Goal: Transaction & Acquisition: Purchase product/service

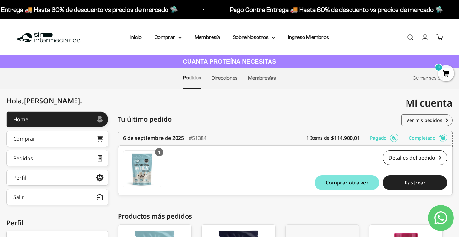
click at [446, 77] on span "0" at bounding box center [446, 73] width 16 height 16
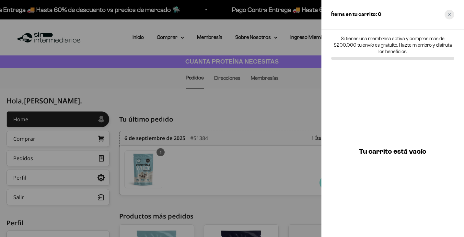
click at [452, 15] on div "Close cart" at bounding box center [449, 15] width 10 height 10
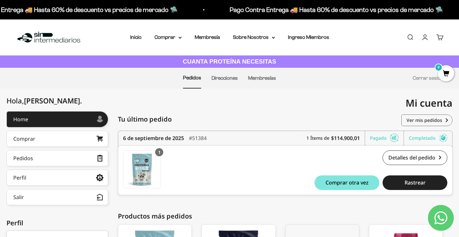
click at [179, 42] on div "Menú Buscar Inicio Comprar Proteínas Ver Todos Whey Iso Vegan Pancakes Pre-Entr…" at bounding box center [229, 37] width 459 height 36
click at [178, 40] on summary "Comprar" at bounding box center [168, 37] width 27 height 8
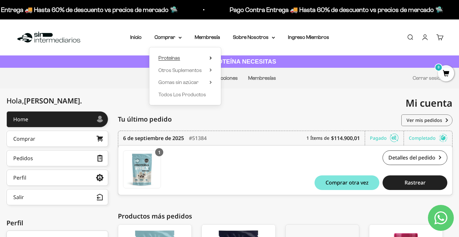
click at [192, 55] on summary "Proteínas" at bounding box center [184, 58] width 53 height 8
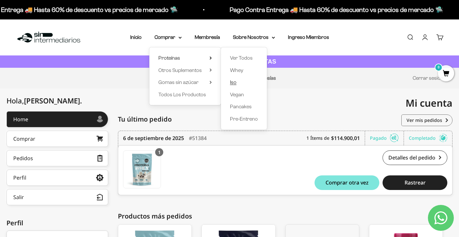
click at [240, 83] on link "Iso" at bounding box center [244, 82] width 28 height 8
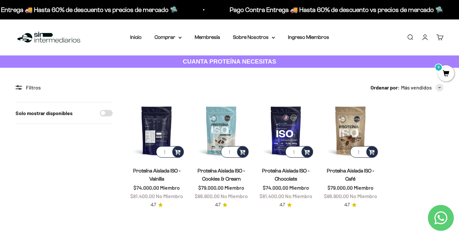
click at [165, 136] on img at bounding box center [156, 130] width 57 height 57
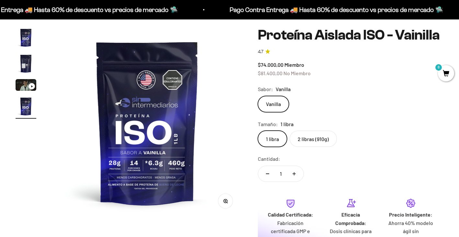
scroll to position [59, 0]
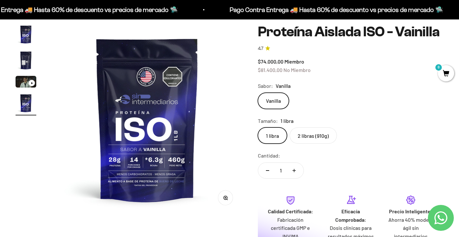
click at [329, 144] on label "2 libras (910g)" at bounding box center [313, 135] width 47 height 16
click at [258, 127] on input "2 libras (910g)" at bounding box center [258, 127] width 0 height 0
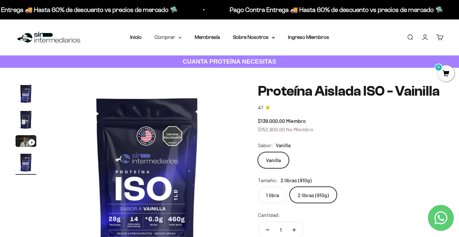
click at [175, 41] on summary "Comprar" at bounding box center [168, 37] width 27 height 8
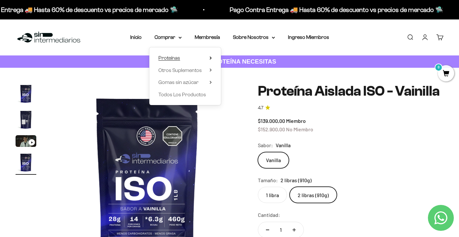
click at [206, 59] on summary "Proteínas" at bounding box center [184, 58] width 53 height 8
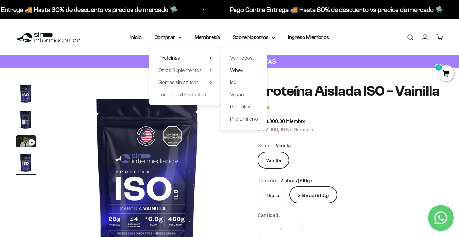
click at [238, 71] on span "Whey" at bounding box center [236, 70] width 13 height 6
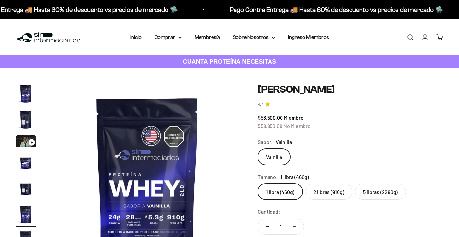
scroll to position [0, 992]
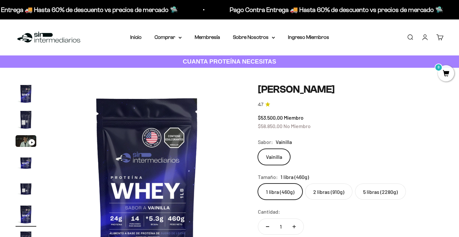
click at [326, 192] on label "2 libras (910g)" at bounding box center [328, 191] width 47 height 16
click at [258, 183] on input "2 libras (910g)" at bounding box center [258, 183] width 0 height 0
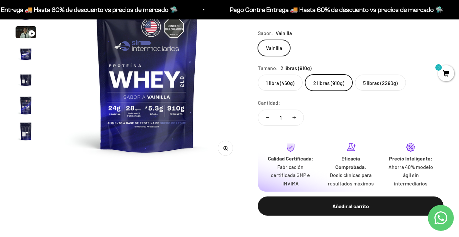
scroll to position [109, 0]
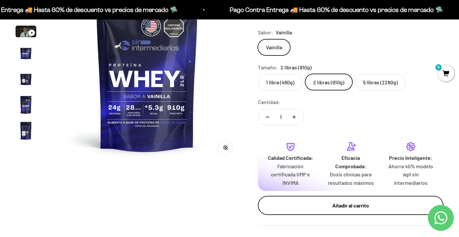
click at [332, 205] on div "Añadir al carrito" at bounding box center [351, 205] width 160 height 8
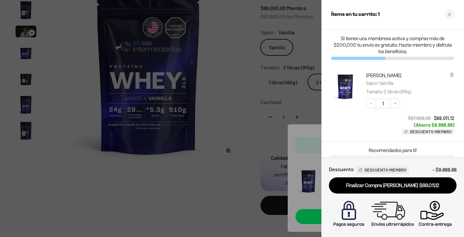
click at [221, 156] on div at bounding box center [232, 118] width 464 height 237
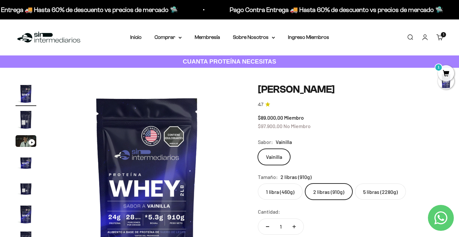
scroll to position [0, 0]
click at [173, 34] on summary "Comprar" at bounding box center [168, 37] width 27 height 8
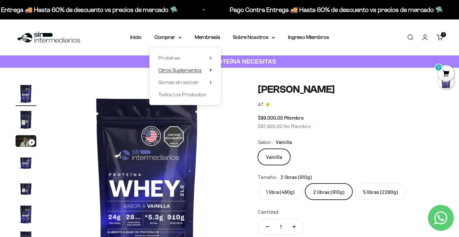
click at [188, 67] on span "Otros Suplementos" at bounding box center [179, 70] width 43 height 8
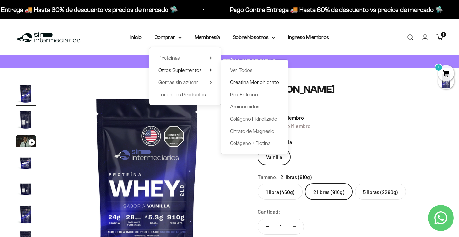
click at [269, 81] on span "Creatina Monohidrato" at bounding box center [254, 82] width 49 height 6
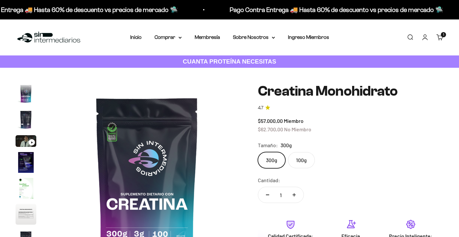
scroll to position [27, 0]
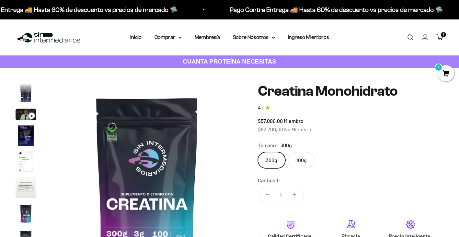
click at [296, 194] on button "Aumentar cantidad" at bounding box center [294, 195] width 19 height 16
type input "2"
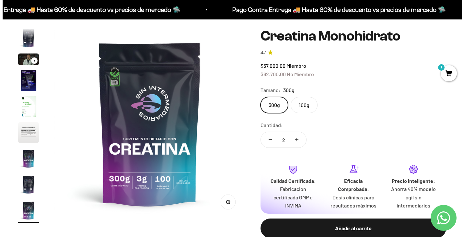
scroll to position [55, 0]
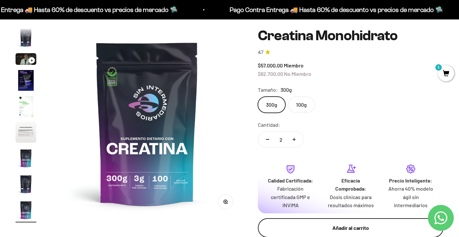
click at [335, 224] on div "Añadir al carrito" at bounding box center [351, 228] width 160 height 8
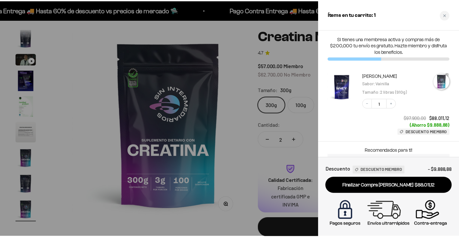
scroll to position [0, 1608]
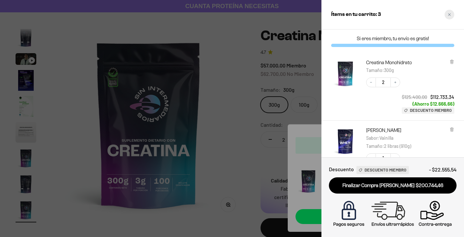
click at [448, 17] on div "Close cart" at bounding box center [449, 15] width 10 height 10
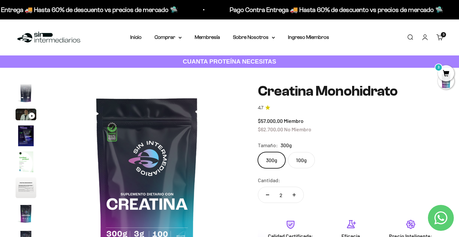
scroll to position [0, 0]
click at [174, 35] on summary "Comprar" at bounding box center [168, 37] width 27 height 8
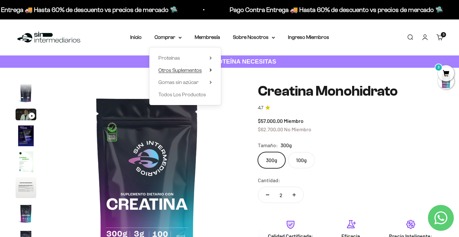
click at [199, 69] on span "Otros Suplementos" at bounding box center [179, 70] width 43 height 6
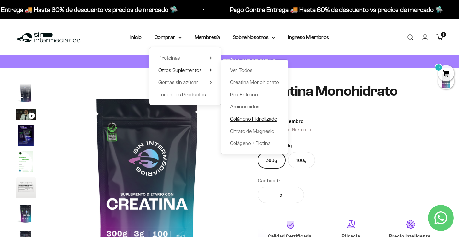
click at [260, 118] on span "Colágeno Hidrolizado" at bounding box center [253, 119] width 47 height 6
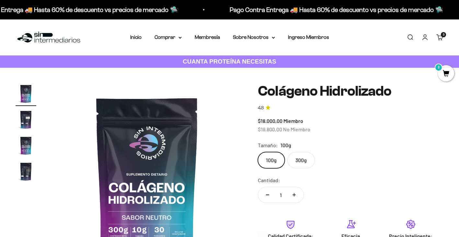
click at [310, 160] on label "300g" at bounding box center [301, 160] width 28 height 16
click at [258, 152] on input "300g" at bounding box center [258, 152] width 0 height 0
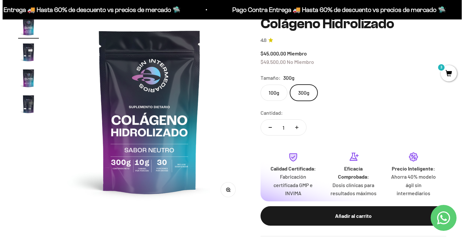
scroll to position [68, 0]
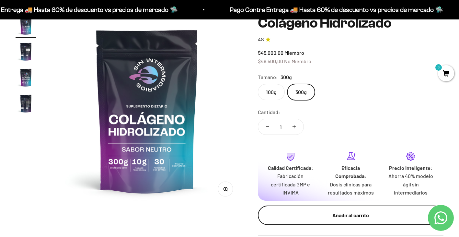
click at [352, 211] on div "Añadir al carrito" at bounding box center [351, 215] width 160 height 8
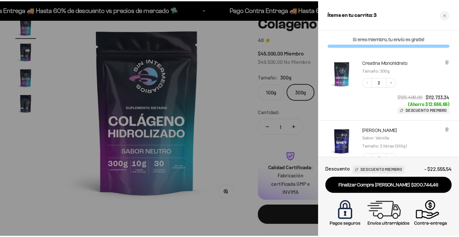
scroll to position [0, 0]
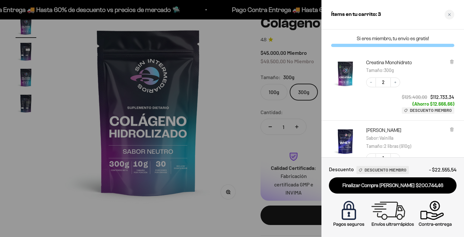
click at [237, 163] on div at bounding box center [232, 118] width 464 height 237
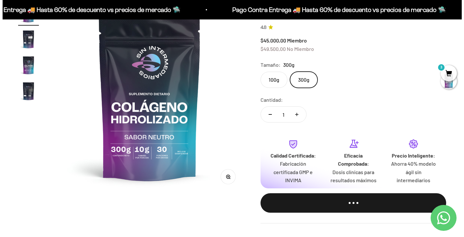
scroll to position [81, 0]
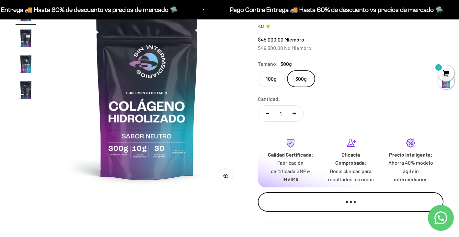
click at [355, 201] on button "Añadir al carrito" at bounding box center [351, 201] width 186 height 19
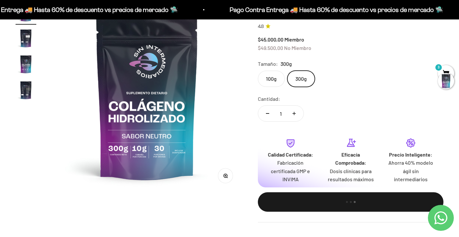
click at [442, 75] on div at bounding box center [446, 81] width 16 height 16
click at [443, 70] on span "3" at bounding box center [446, 73] width 16 height 16
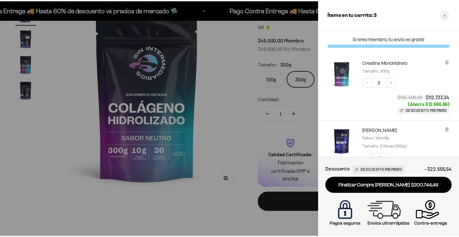
scroll to position [0, 0]
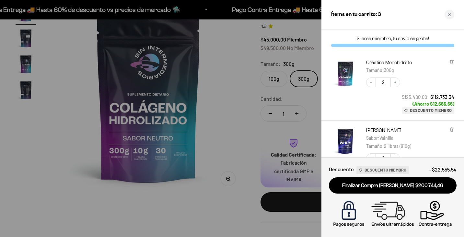
click at [243, 124] on div at bounding box center [232, 118] width 464 height 237
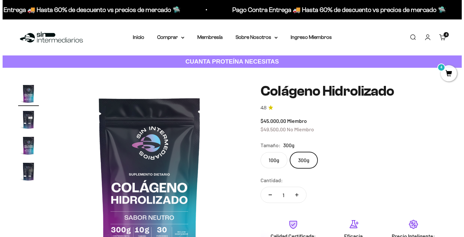
scroll to position [81, 0]
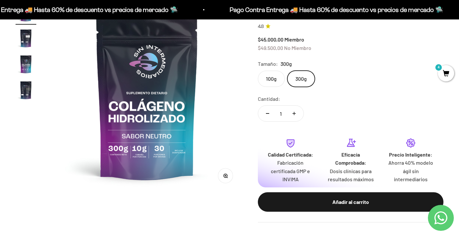
click at [442, 72] on span "4" at bounding box center [446, 73] width 16 height 16
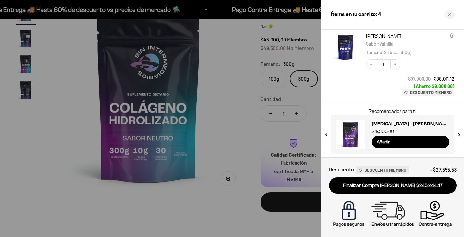
scroll to position [161, 0]
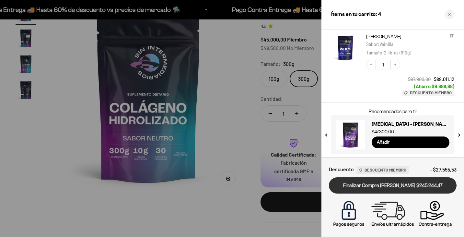
click at [401, 186] on link "Finalizar Compra [PERSON_NAME] $245.244,47" at bounding box center [393, 185] width 128 height 17
